Goal: Use online tool/utility: Utilize a website feature to perform a specific function

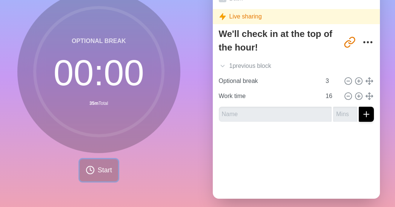
click at [89, 173] on circle at bounding box center [90, 170] width 8 height 8
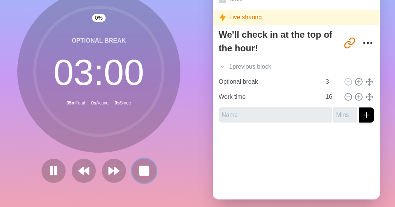
click at [148, 168] on button at bounding box center [144, 171] width 24 height 24
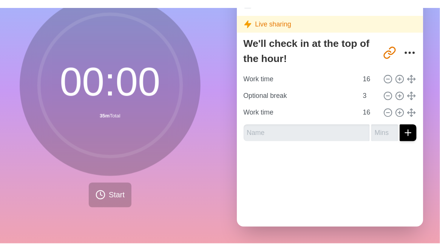
scroll to position [9, 0]
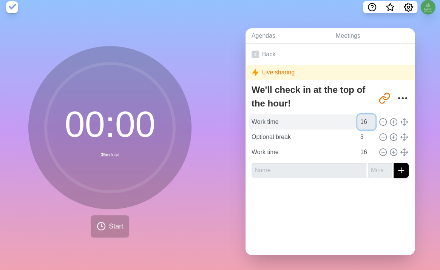
drag, startPoint x: 357, startPoint y: 118, endPoint x: 334, endPoint y: 115, distance: 23.5
click at [334, 115] on div "Work time 16" at bounding box center [329, 121] width 163 height 15
type input "25"
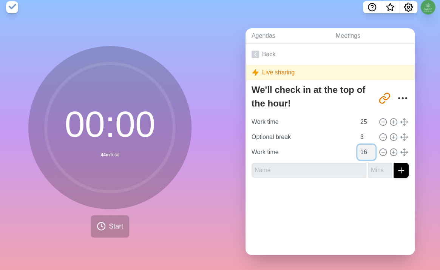
click at [357, 147] on input "16" at bounding box center [366, 152] width 18 height 15
type input "26"
click at [112, 207] on span "Start" at bounding box center [116, 226] width 14 height 10
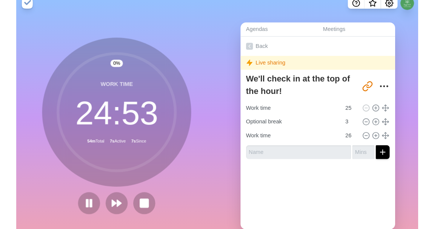
scroll to position [0, 0]
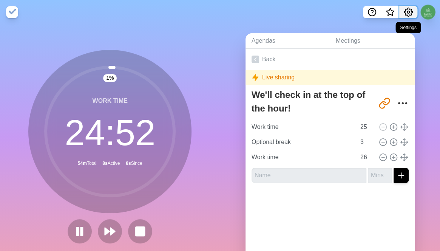
click at [395, 13] on circle "Settings" at bounding box center [408, 12] width 2 height 2
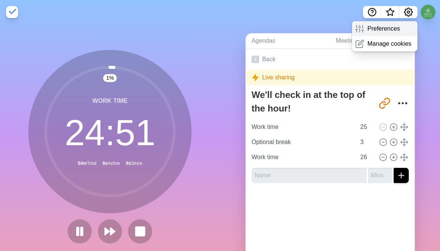
click at [381, 31] on p "Preferences" at bounding box center [383, 28] width 32 height 9
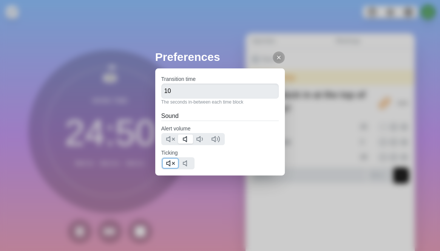
click at [169, 161] on polygon at bounding box center [167, 162] width 3 height 5
click at [277, 58] on line at bounding box center [278, 57] width 3 height 3
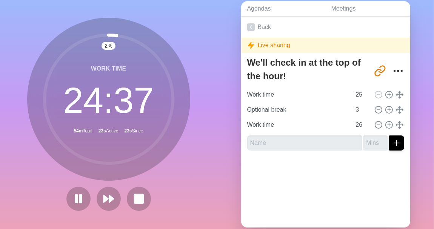
scroll to position [30, 0]
